Goal: Task Accomplishment & Management: Manage account settings

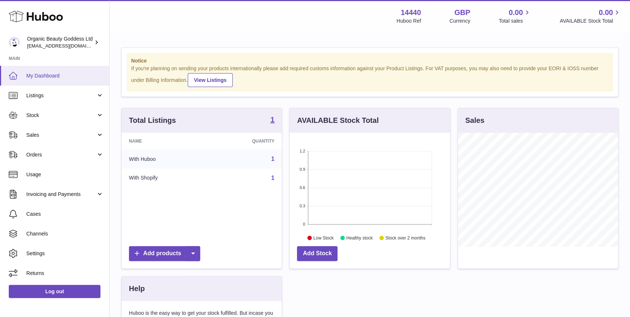
scroll to position [114, 160]
click at [66, 99] on link "Listings" at bounding box center [54, 95] width 109 height 20
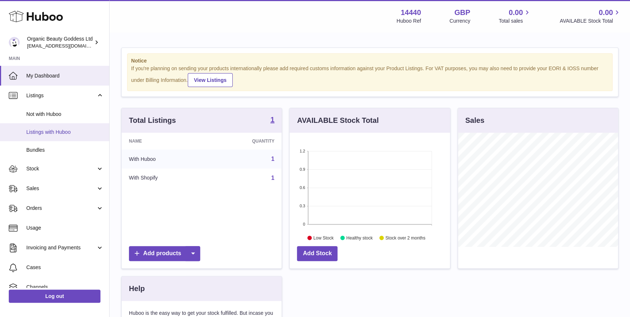
click at [80, 127] on link "Listings with Huboo" at bounding box center [54, 132] width 109 height 18
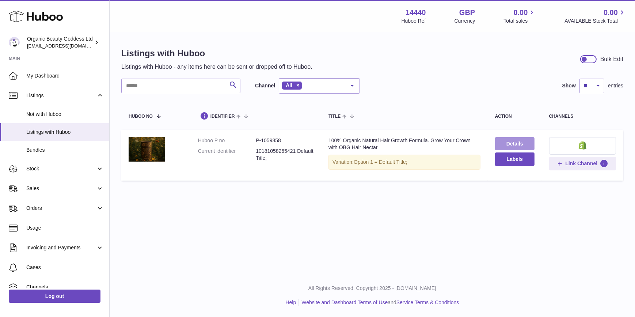
click at [514, 142] on link "Details" at bounding box center [514, 143] width 39 height 13
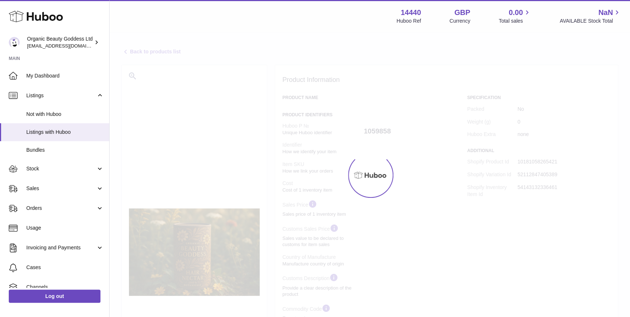
select select
select select "****"
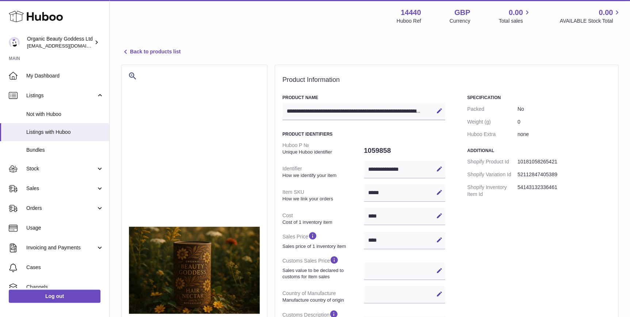
click at [150, 52] on link "Back to products list" at bounding box center [150, 51] width 59 height 9
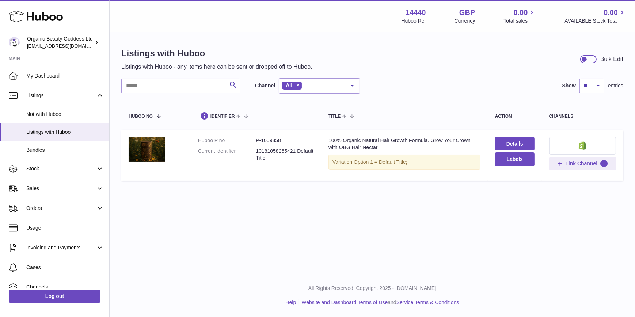
click at [51, 171] on span "Stock" at bounding box center [61, 168] width 70 height 7
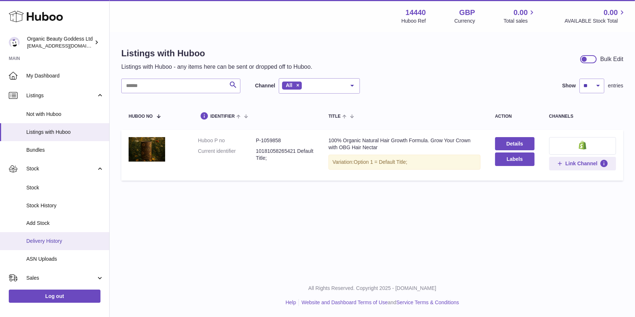
click at [53, 243] on span "Delivery History" at bounding box center [64, 240] width 77 height 7
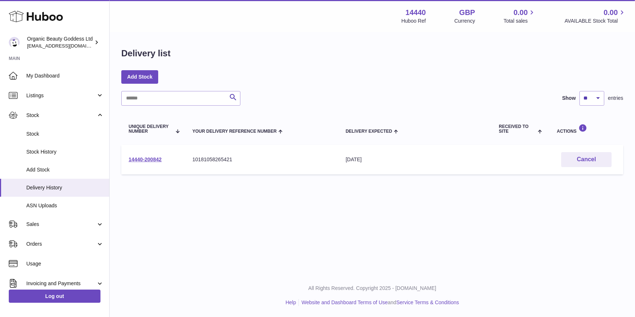
click at [152, 164] on td "14440-200842" at bounding box center [153, 160] width 64 height 30
click at [152, 160] on link "14440-200842" at bounding box center [145, 159] width 33 height 6
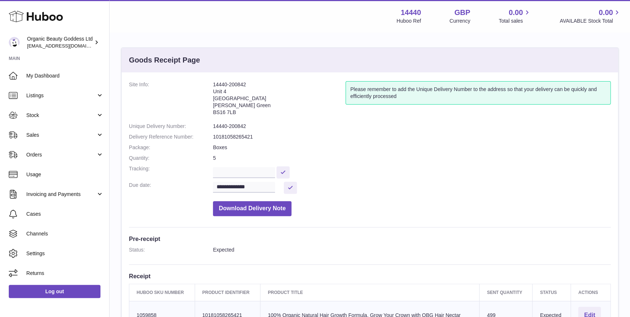
drag, startPoint x: 261, startPoint y: 84, endPoint x: 208, endPoint y: 90, distance: 54.0
click at [208, 90] on dl "**********" at bounding box center [370, 150] width 482 height 138
copy dl "14440-200842"
click at [65, 230] on span "Channels" at bounding box center [64, 233] width 77 height 7
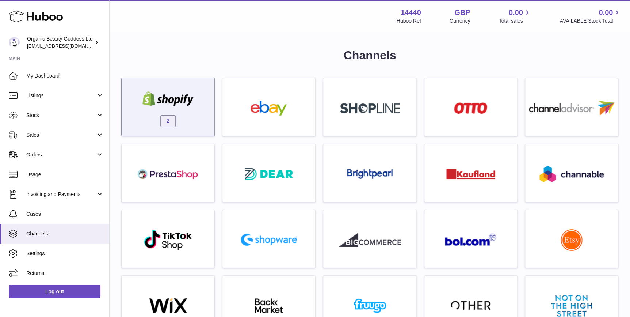
click at [181, 122] on div "2" at bounding box center [167, 108] width 85 height 47
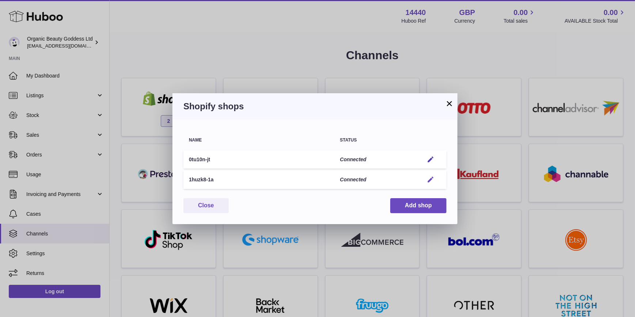
click at [432, 179] on em "button" at bounding box center [430, 180] width 8 height 8
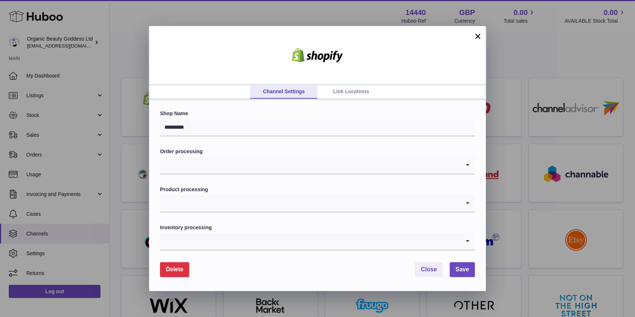
click at [383, 162] on input "Search for option" at bounding box center [310, 165] width 300 height 17
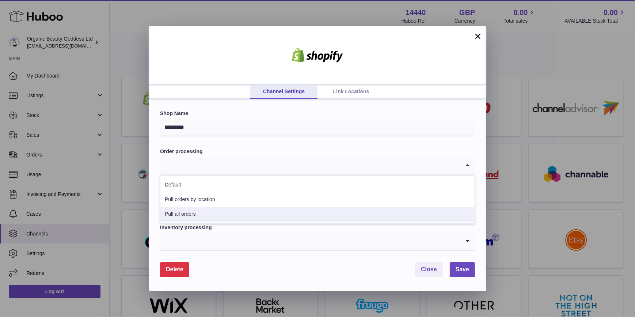
click at [234, 212] on li "Pull all orders" at bounding box center [317, 214] width 314 height 15
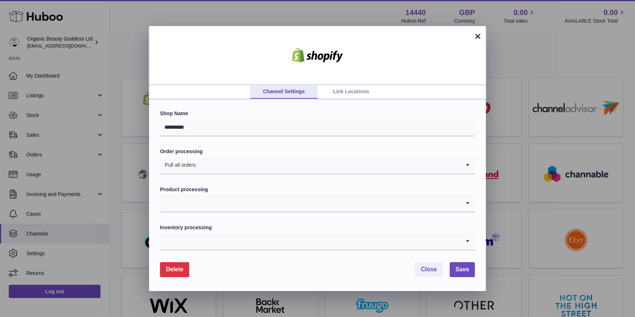
click at [242, 207] on input "Search for option" at bounding box center [310, 203] width 300 height 17
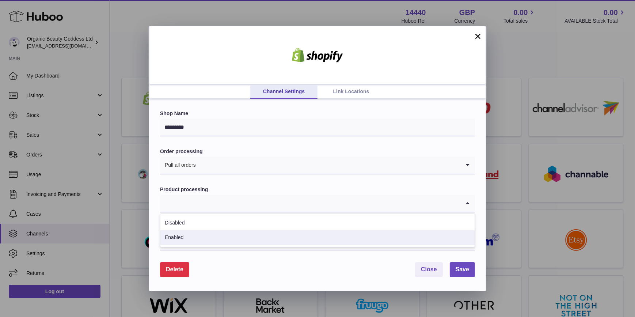
click at [236, 243] on li "Enabled" at bounding box center [317, 237] width 314 height 15
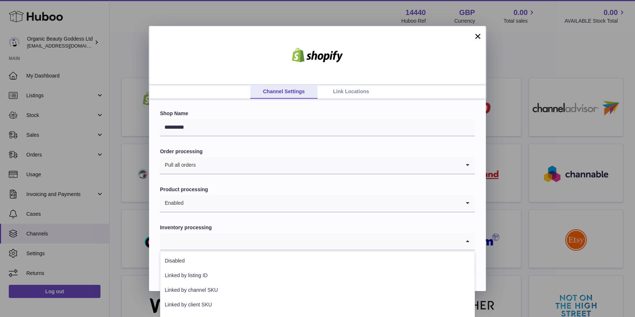
click at [238, 245] on input "Search for option" at bounding box center [310, 241] width 300 height 17
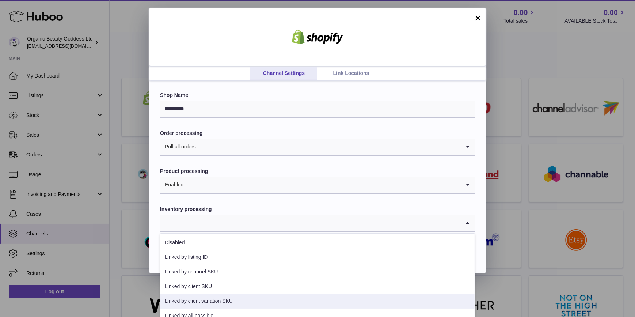
scroll to position [26, 0]
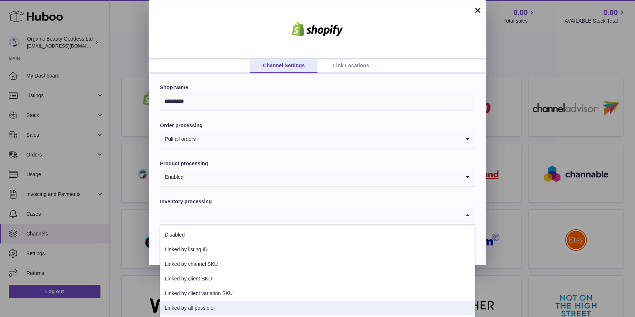
click at [234, 310] on li "Linked by all possible" at bounding box center [317, 307] width 314 height 15
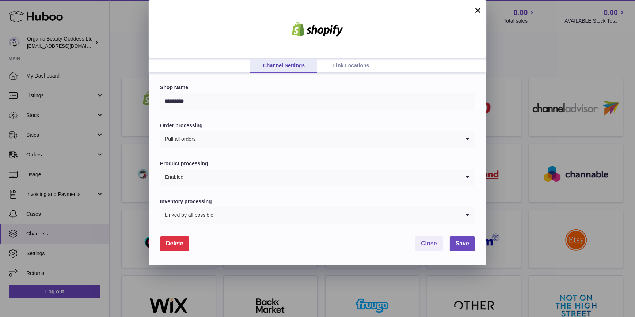
scroll to position [0, 0]
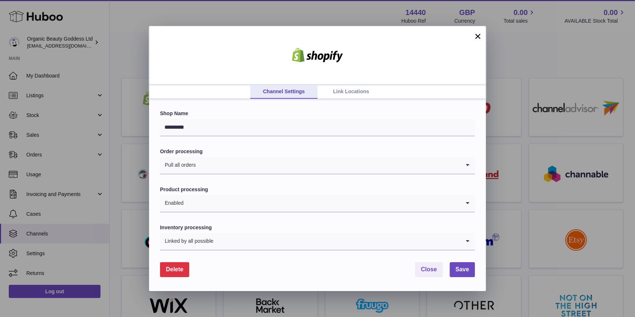
click at [334, 87] on link "Link Locations" at bounding box center [350, 92] width 67 height 14
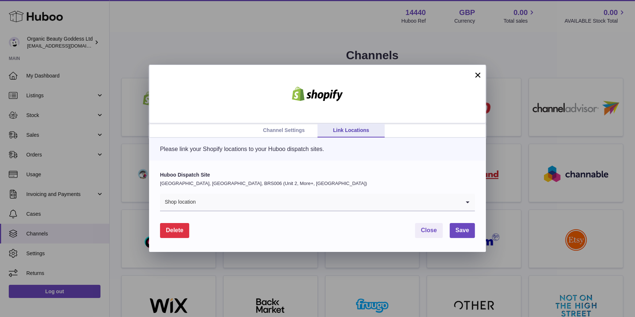
click at [291, 206] on input "Search for option" at bounding box center [328, 202] width 264 height 17
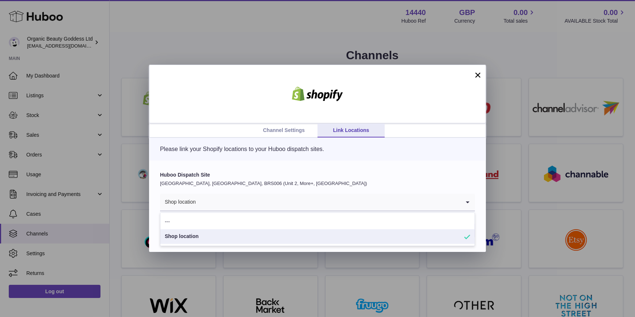
click at [480, 150] on div "Please link your Shopify locations to your Huboo dispatch sites." at bounding box center [317, 149] width 337 height 23
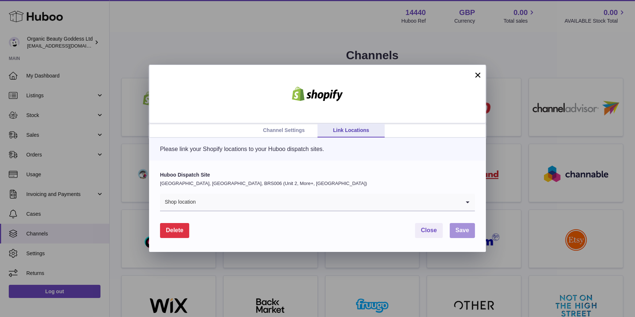
click at [457, 229] on span "Save" at bounding box center [462, 230] width 14 height 6
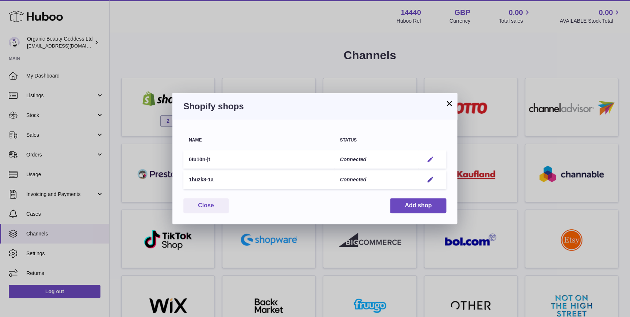
click at [430, 158] on em "button" at bounding box center [430, 160] width 8 height 8
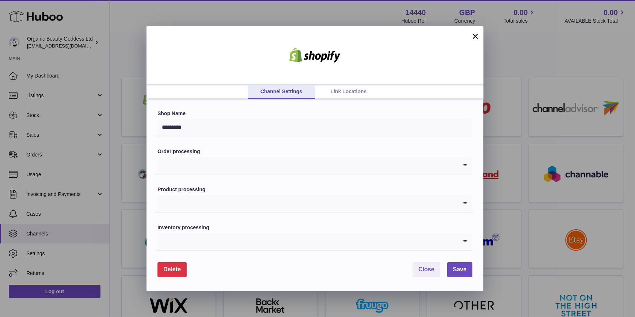
click at [260, 153] on label "Order processing" at bounding box center [314, 151] width 315 height 7
click at [261, 165] on input "Search for option" at bounding box center [307, 165] width 300 height 17
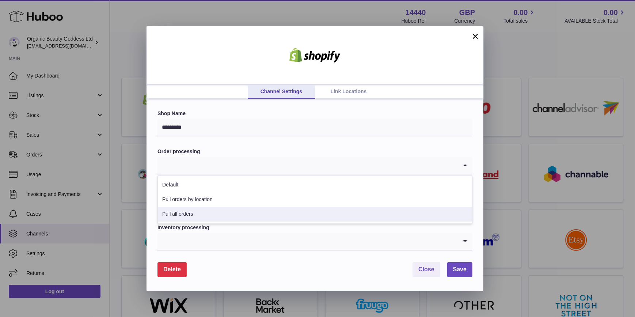
click at [256, 217] on li "Pull all orders" at bounding box center [315, 214] width 314 height 15
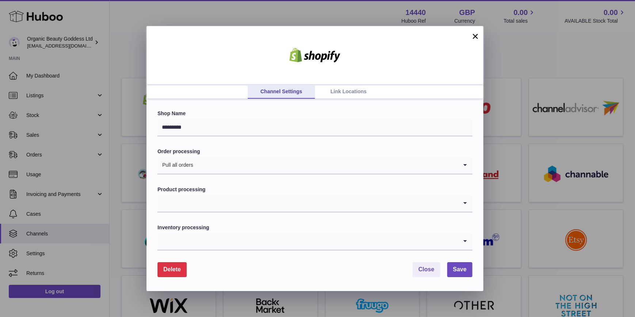
click at [276, 201] on input "Search for option" at bounding box center [307, 203] width 300 height 17
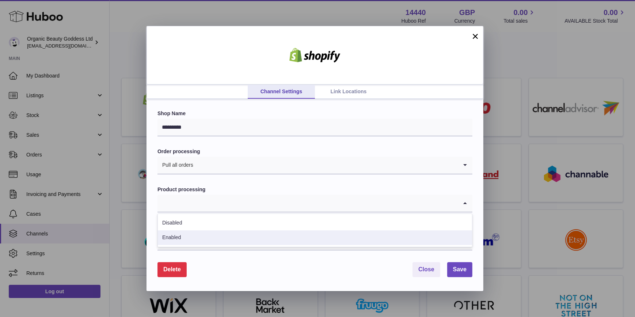
click at [258, 236] on li "Enabled" at bounding box center [315, 237] width 314 height 15
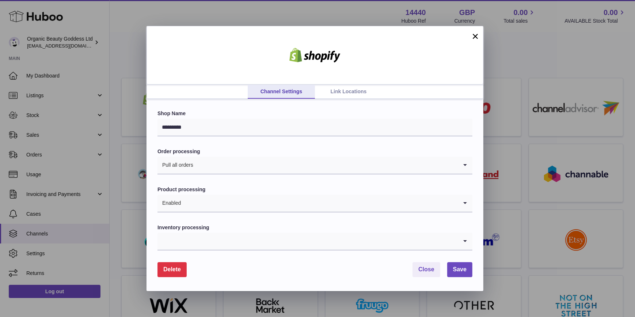
click at [262, 249] on input "Search for option" at bounding box center [307, 241] width 300 height 17
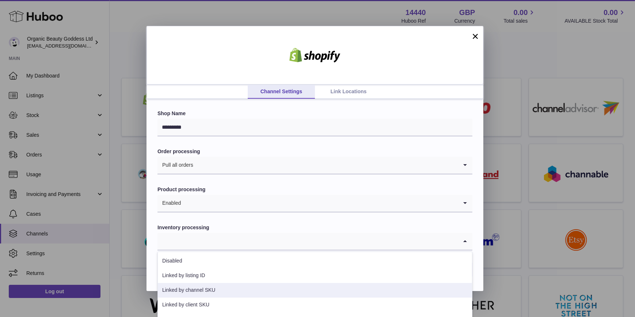
scroll to position [26, 0]
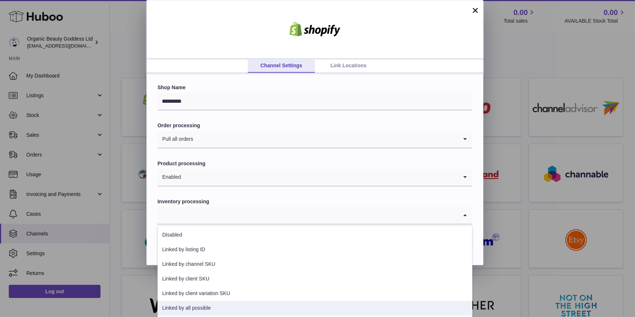
click at [241, 301] on li "Linked by all possible" at bounding box center [315, 307] width 314 height 15
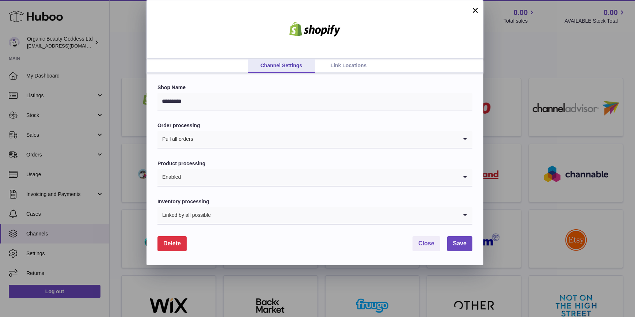
scroll to position [0, 0]
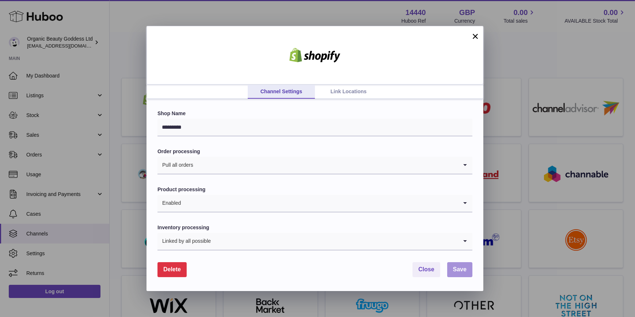
click at [459, 268] on span "Save" at bounding box center [460, 269] width 14 height 6
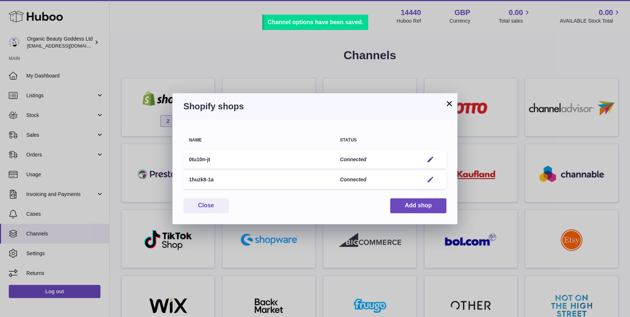
click at [434, 176] on button "Edit" at bounding box center [431, 180] width 14 height 8
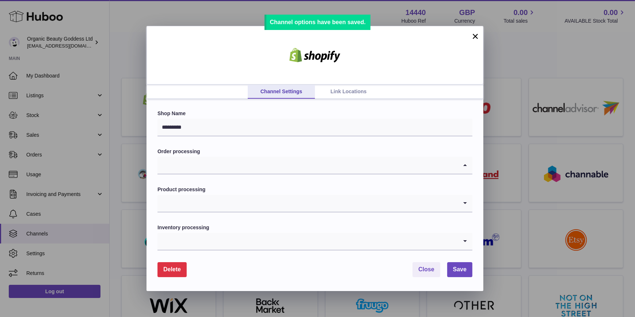
click at [394, 168] on input "Search for option" at bounding box center [307, 165] width 300 height 17
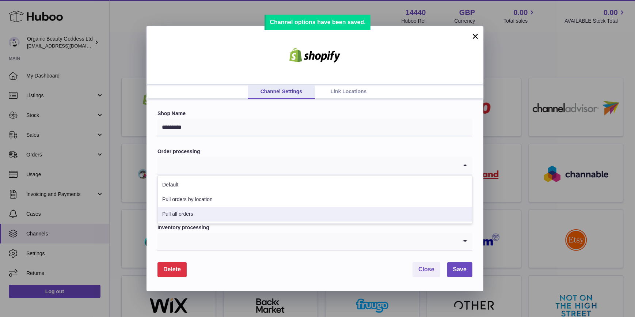
click at [320, 212] on li "Pull all orders" at bounding box center [315, 214] width 314 height 15
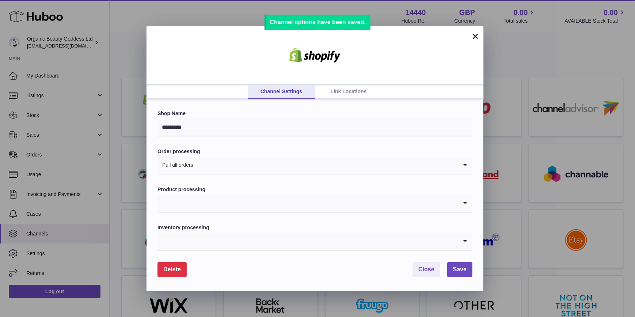
click at [325, 209] on input "Search for option" at bounding box center [307, 203] width 300 height 17
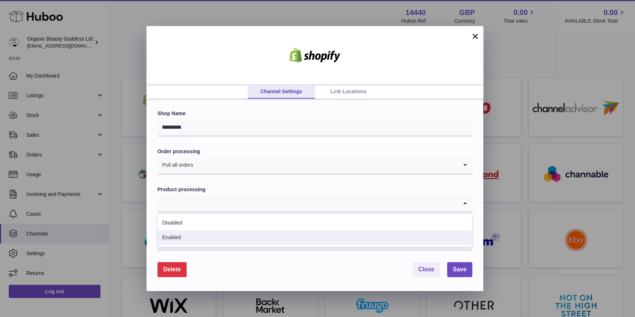
click at [311, 240] on li "Enabled" at bounding box center [315, 237] width 314 height 15
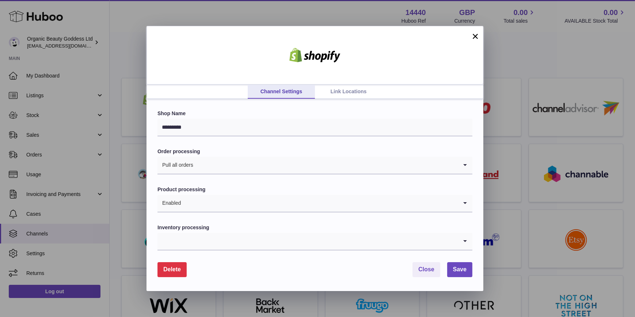
click at [314, 247] on input "Search for option" at bounding box center [307, 241] width 300 height 17
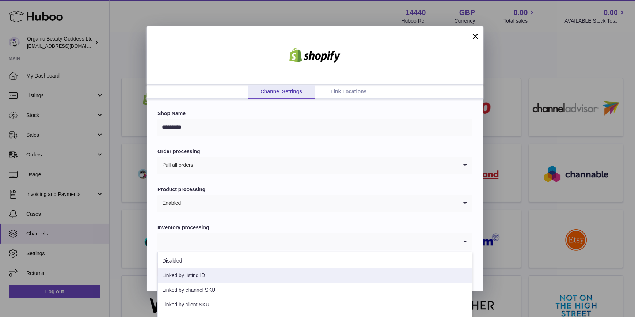
scroll to position [26, 0]
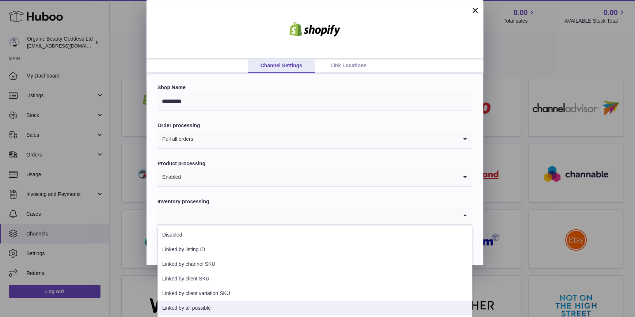
click at [301, 306] on li "Linked by all possible" at bounding box center [315, 307] width 314 height 15
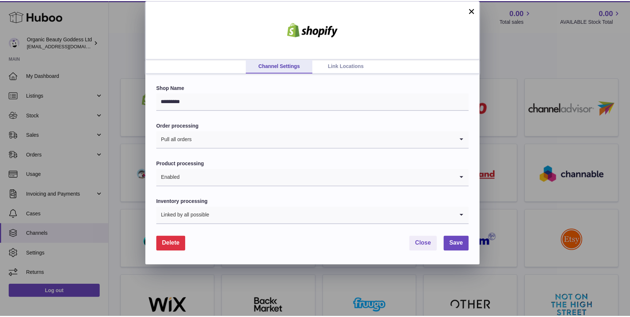
scroll to position [0, 0]
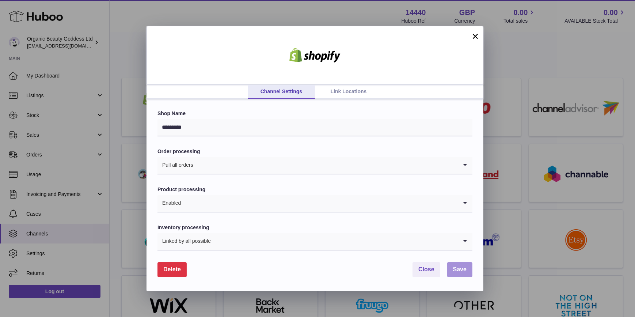
click at [459, 270] on span "Save" at bounding box center [460, 269] width 14 height 6
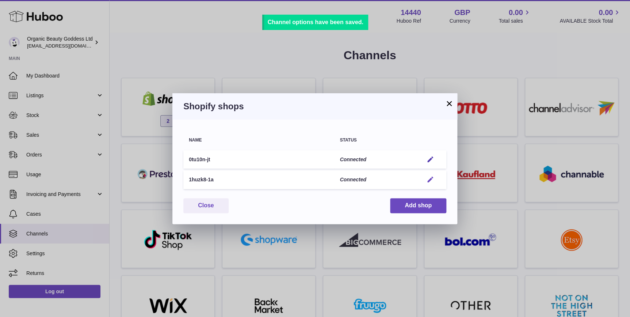
click at [434, 178] on button "Edit" at bounding box center [431, 180] width 14 height 8
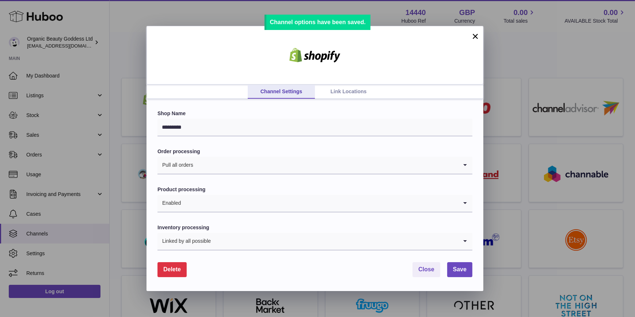
click at [348, 93] on link "Link Locations" at bounding box center [348, 92] width 67 height 14
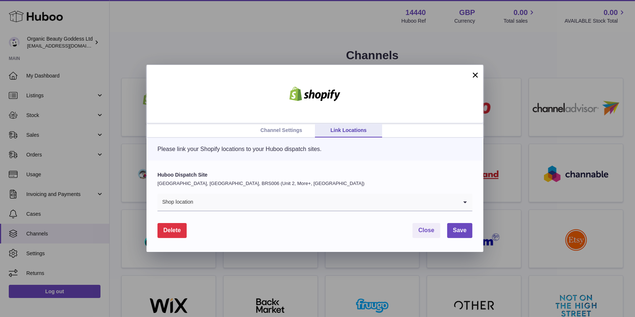
drag, startPoint x: 332, startPoint y: 179, endPoint x: 337, endPoint y: 198, distance: 19.9
click at [332, 179] on div "Huboo Dispatch Site United Kingdom, Severn Beach, BRS006 (Unit 2, More+, UK) Sh…" at bounding box center [314, 191] width 315 height 40
click at [337, 201] on input "Search for option" at bounding box center [326, 202] width 264 height 17
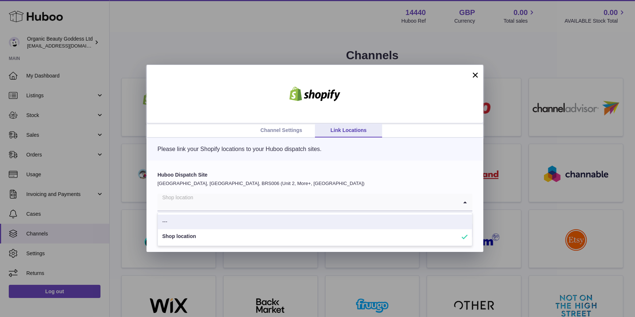
click at [423, 170] on div "Huboo Dispatch Site United Kingdom, Severn Beach, BRS006 (Unit 2, More+, UK) Sh…" at bounding box center [314, 205] width 337 height 91
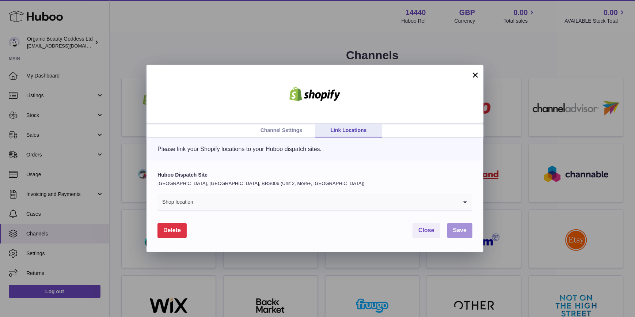
click at [460, 230] on span "Save" at bounding box center [460, 230] width 14 height 6
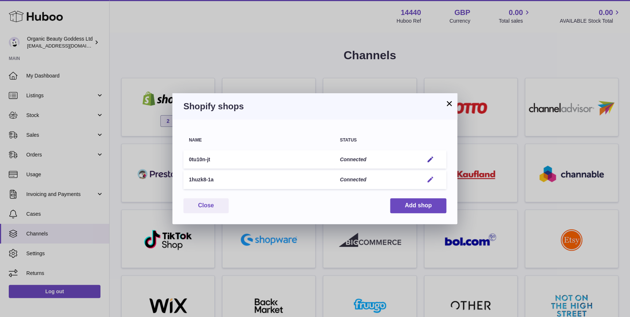
click at [434, 180] on button "Edit" at bounding box center [431, 180] width 14 height 8
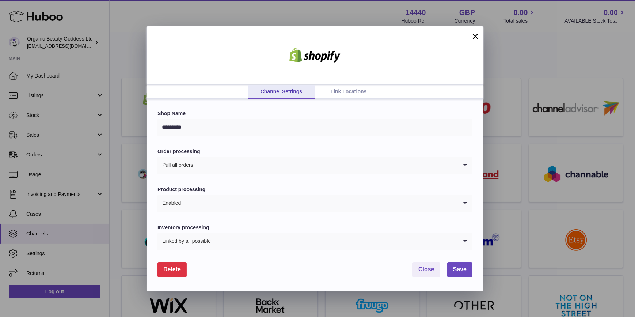
click at [335, 97] on link "Link Locations" at bounding box center [348, 92] width 67 height 14
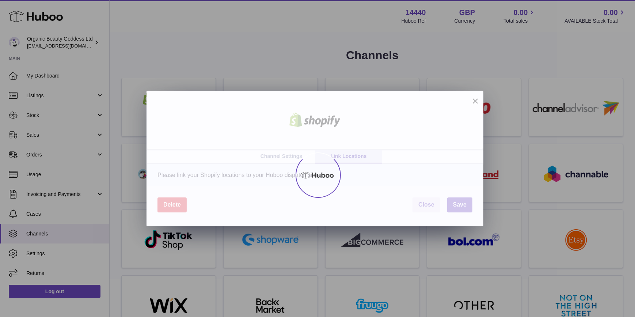
click at [337, 92] on div at bounding box center [317, 175] width 635 height 284
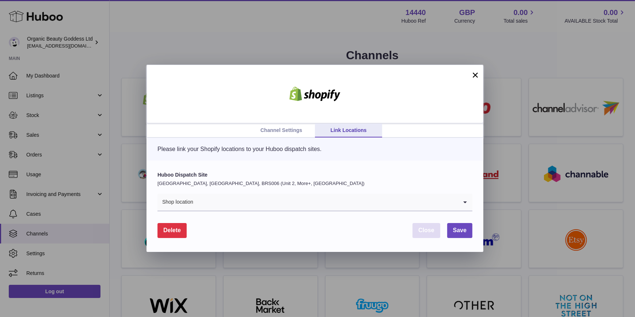
click at [433, 232] on span "Close" at bounding box center [426, 230] width 16 height 6
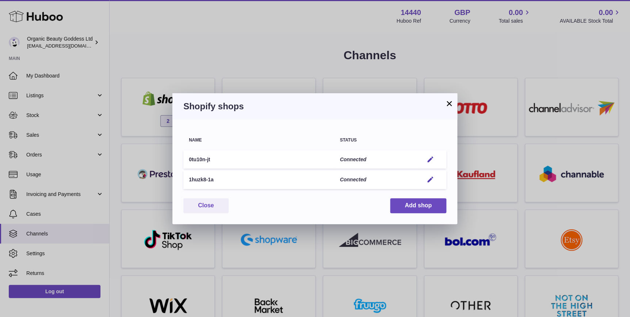
click at [451, 102] on button "×" at bounding box center [449, 103] width 9 height 9
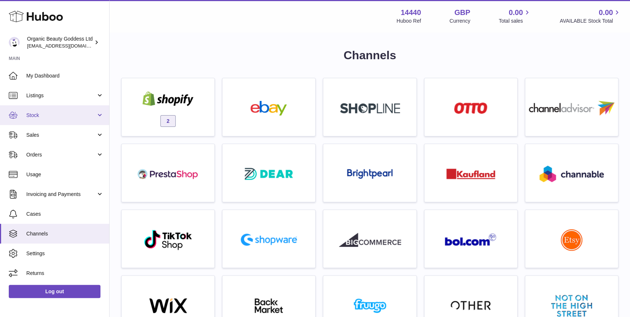
click at [68, 116] on span "Stock" at bounding box center [61, 115] width 70 height 7
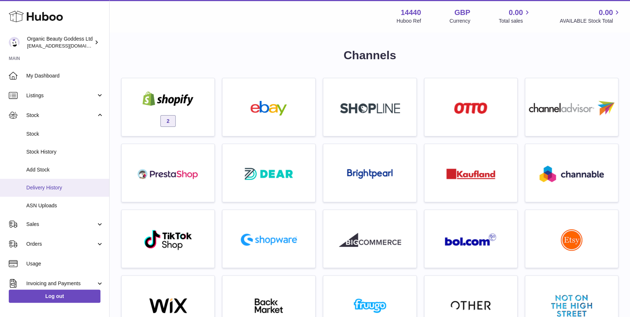
click at [67, 185] on span "Delivery History" at bounding box center [64, 187] width 77 height 7
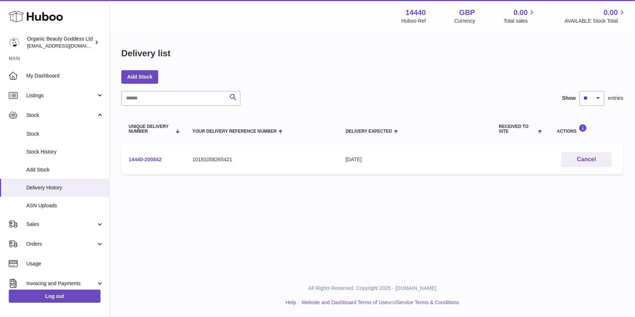
click at [129, 158] on link "14440-200842" at bounding box center [145, 159] width 33 height 6
